Goal: Information Seeking & Learning: Learn about a topic

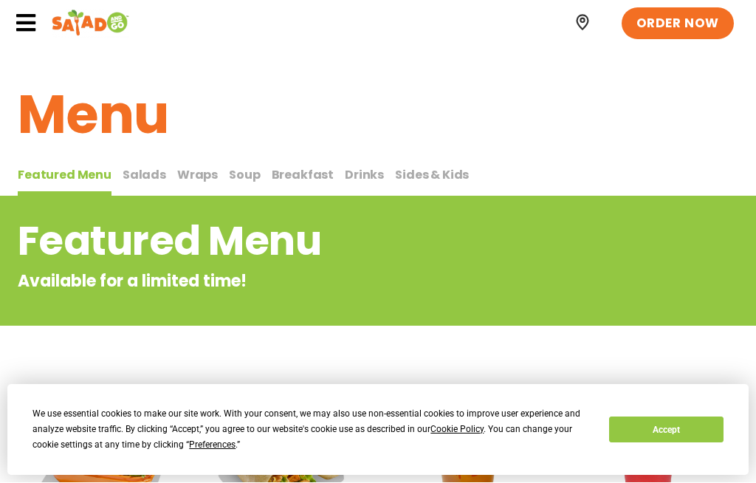
scroll to position [1, 0]
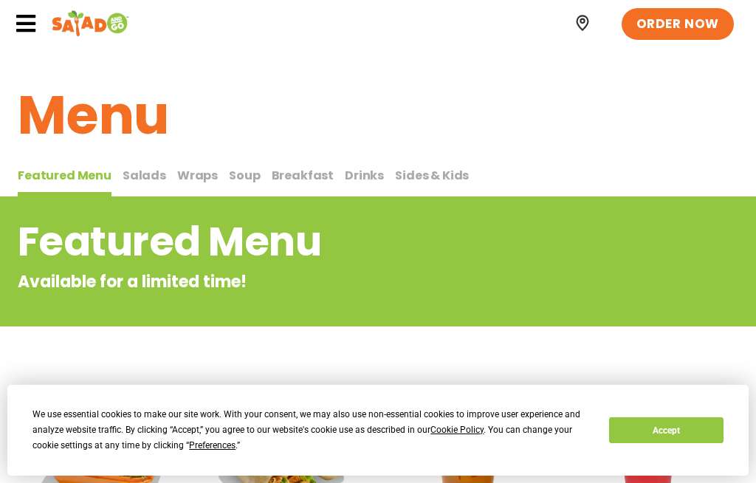
click at [654, 255] on div "Featured Menu Available for a limited time!" at bounding box center [378, 253] width 756 height 82
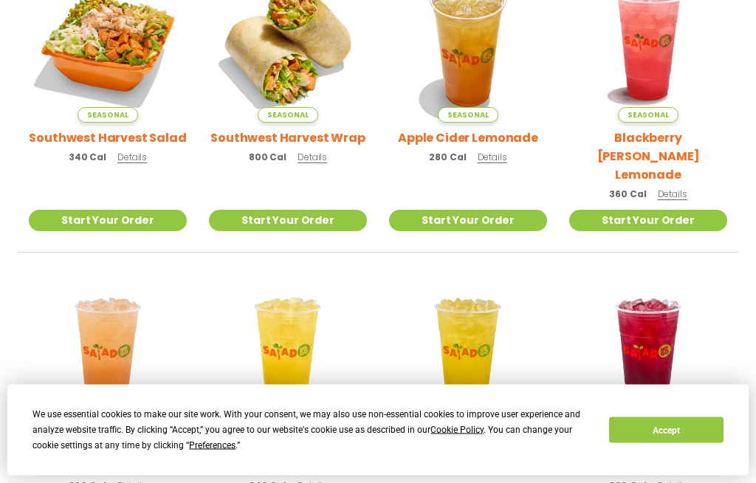
scroll to position [413, 0]
click at [121, 36] on img at bounding box center [108, 44] width 158 height 158
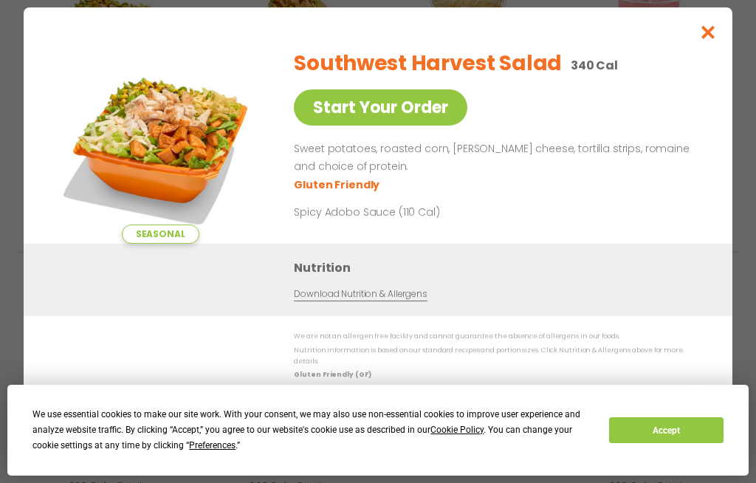
click at [682, 183] on ul "Gluten Friendly" at bounding box center [495, 184] width 403 height 17
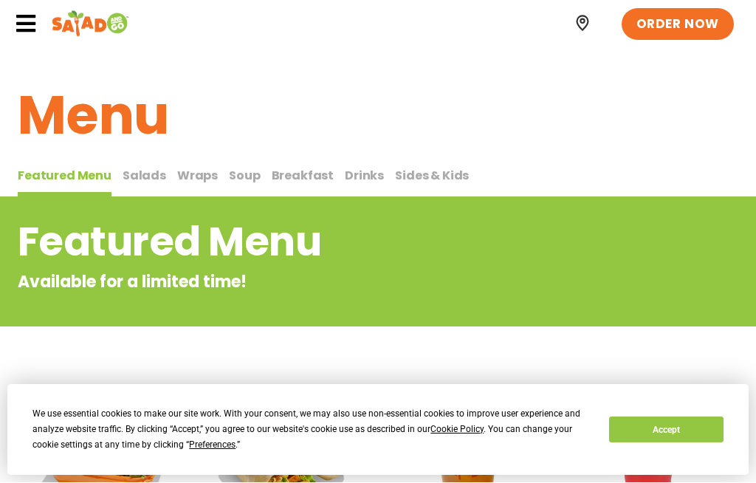
scroll to position [1, 0]
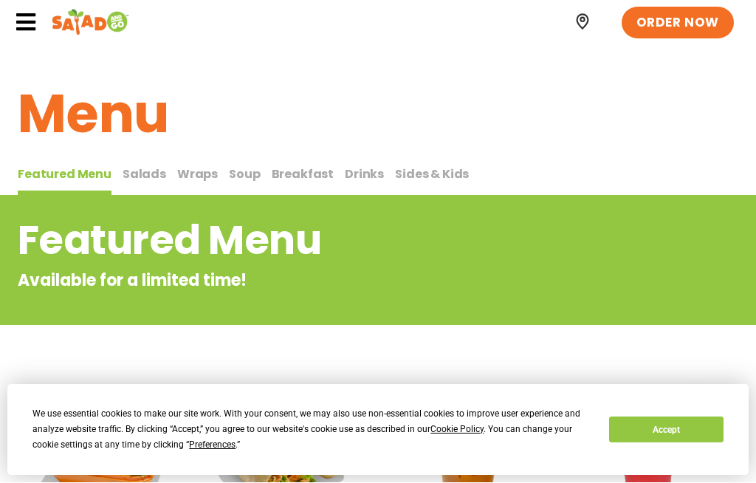
click at [140, 182] on span "Salads" at bounding box center [145, 174] width 44 height 17
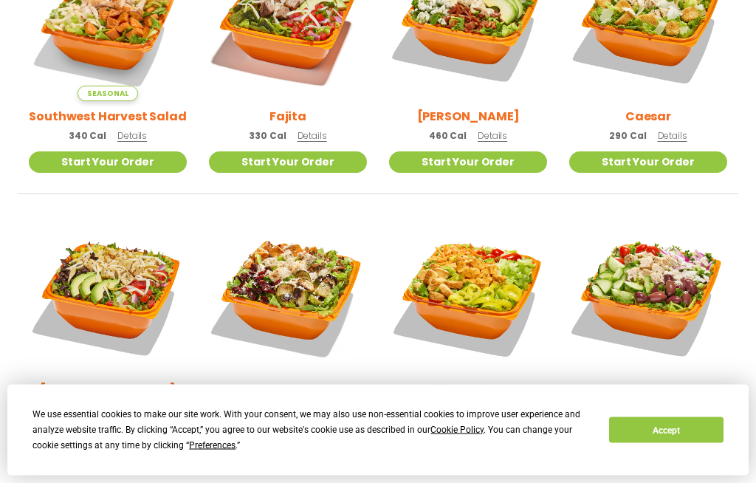
scroll to position [526, 0]
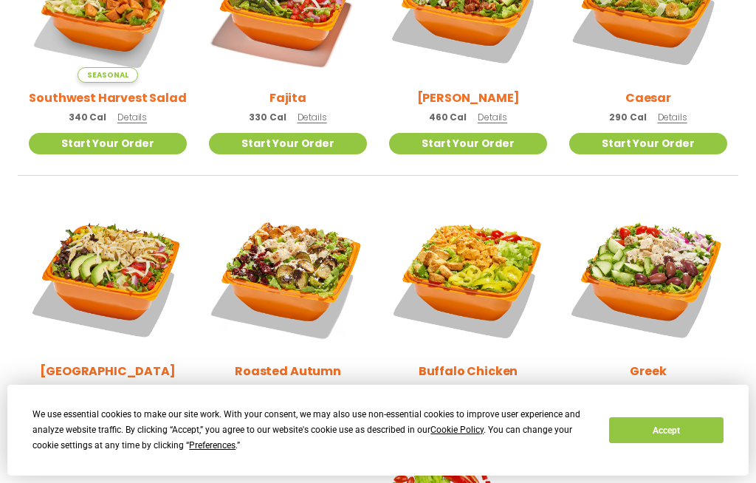
click at [727, 232] on img at bounding box center [648, 277] width 158 height 158
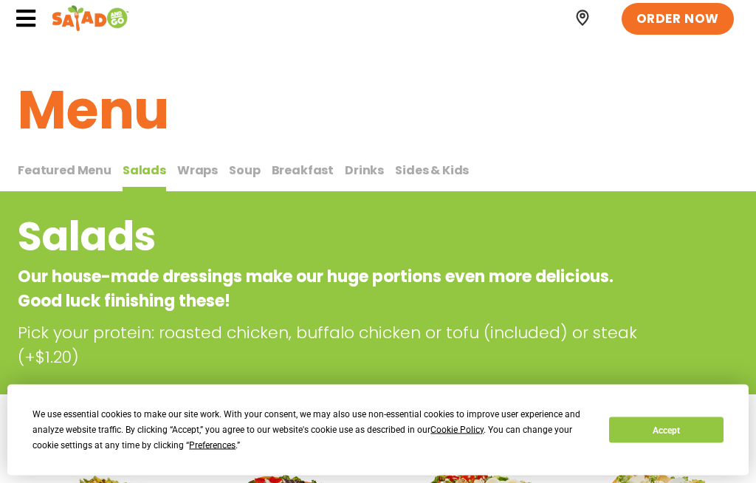
scroll to position [0, 0]
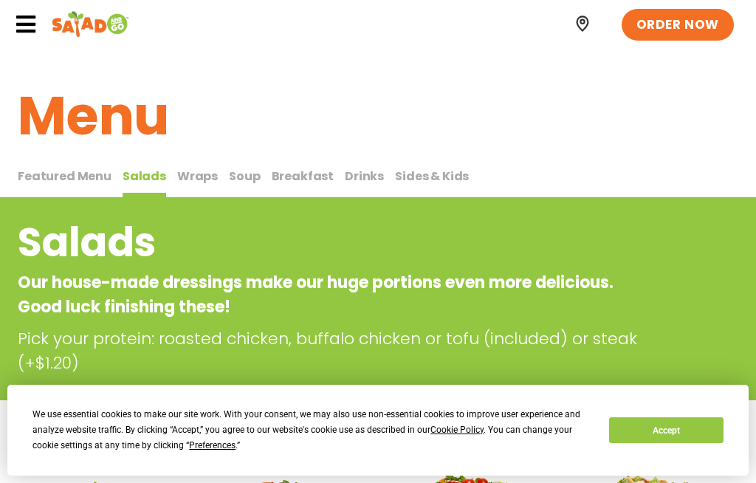
click at [443, 175] on span "Sides & Kids" at bounding box center [432, 176] width 74 height 17
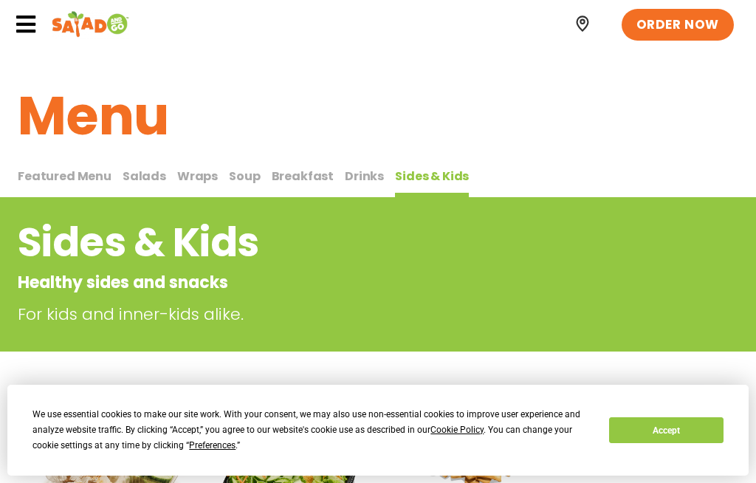
click at [525, 351] on div "Sides & Kids Healthy sides and snacks For kids and inner-kids alike." at bounding box center [378, 274] width 756 height 154
click at [428, 179] on span "Sides & Kids" at bounding box center [432, 176] width 74 height 17
click at [19, 29] on icon at bounding box center [26, 24] width 22 height 22
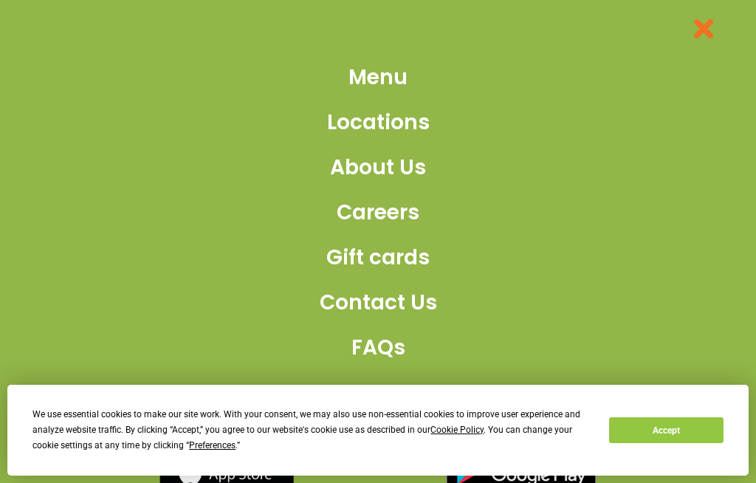
scroll to position [2, 0]
